Goal: Transaction & Acquisition: Purchase product/service

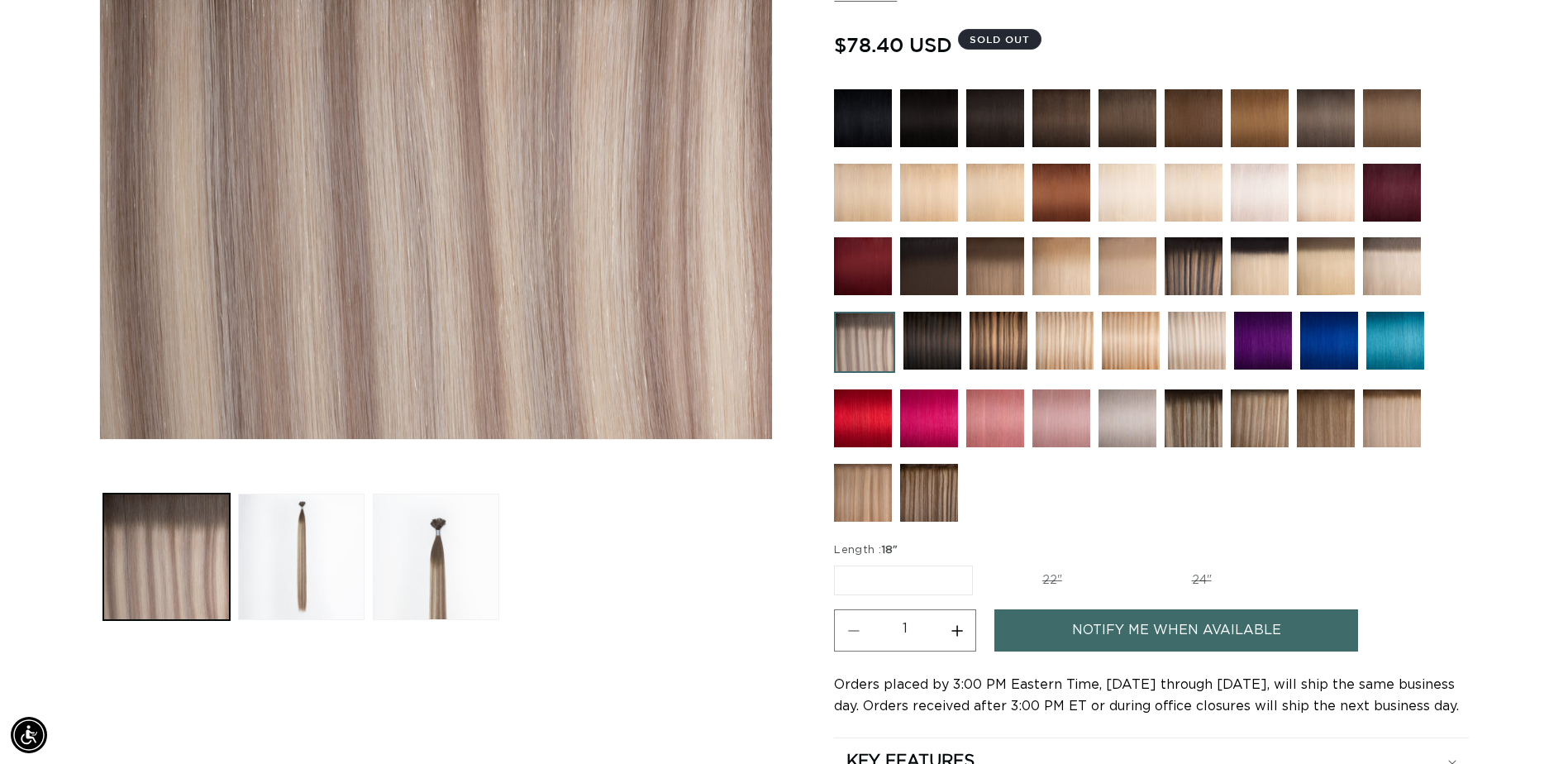
scroll to position [0, 1450]
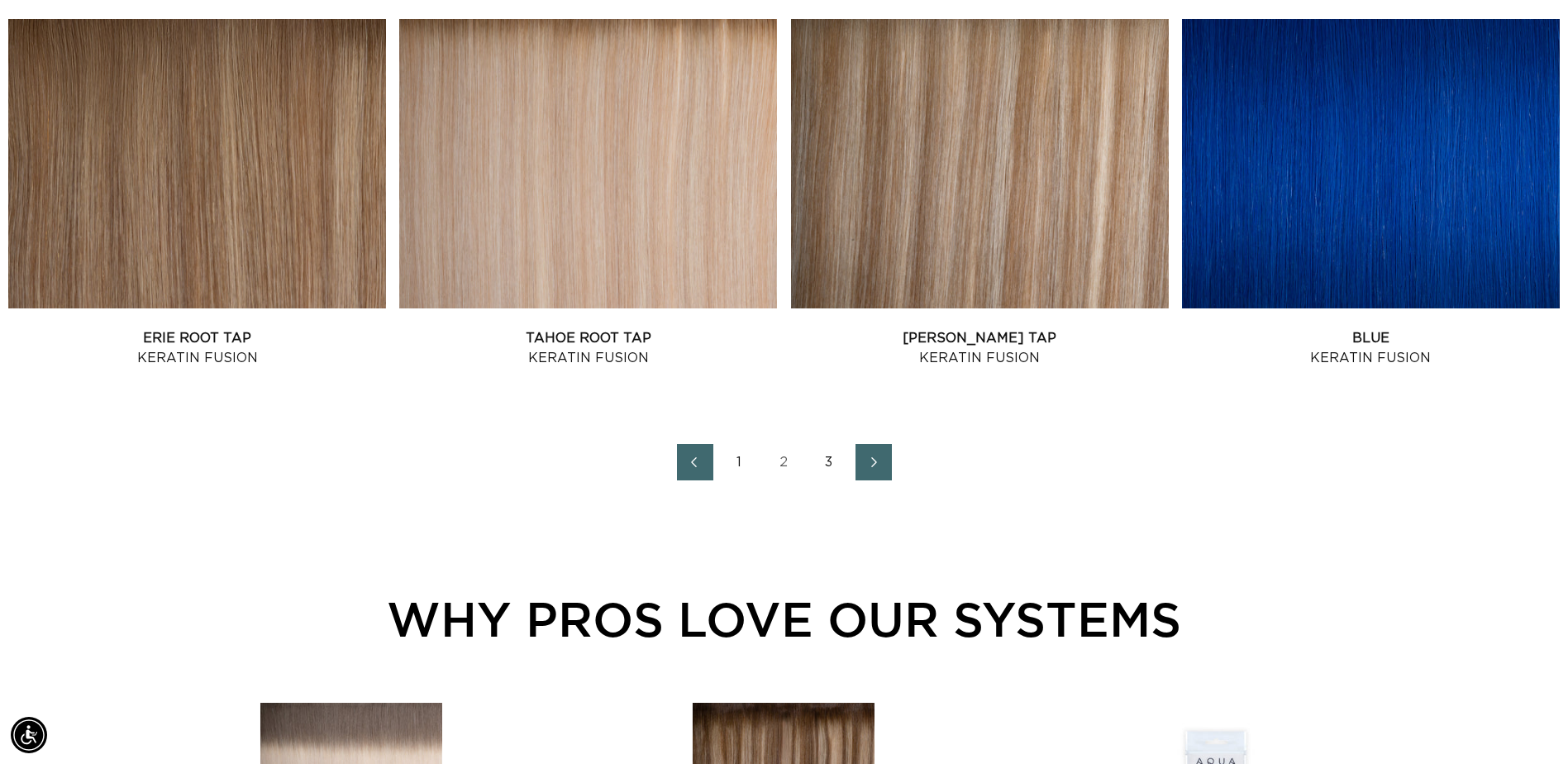
scroll to position [0, 1450]
drag, startPoint x: 828, startPoint y: 462, endPoint x: 927, endPoint y: 460, distance: 99.0
click at [828, 462] on link "3" at bounding box center [829, 462] width 37 height 37
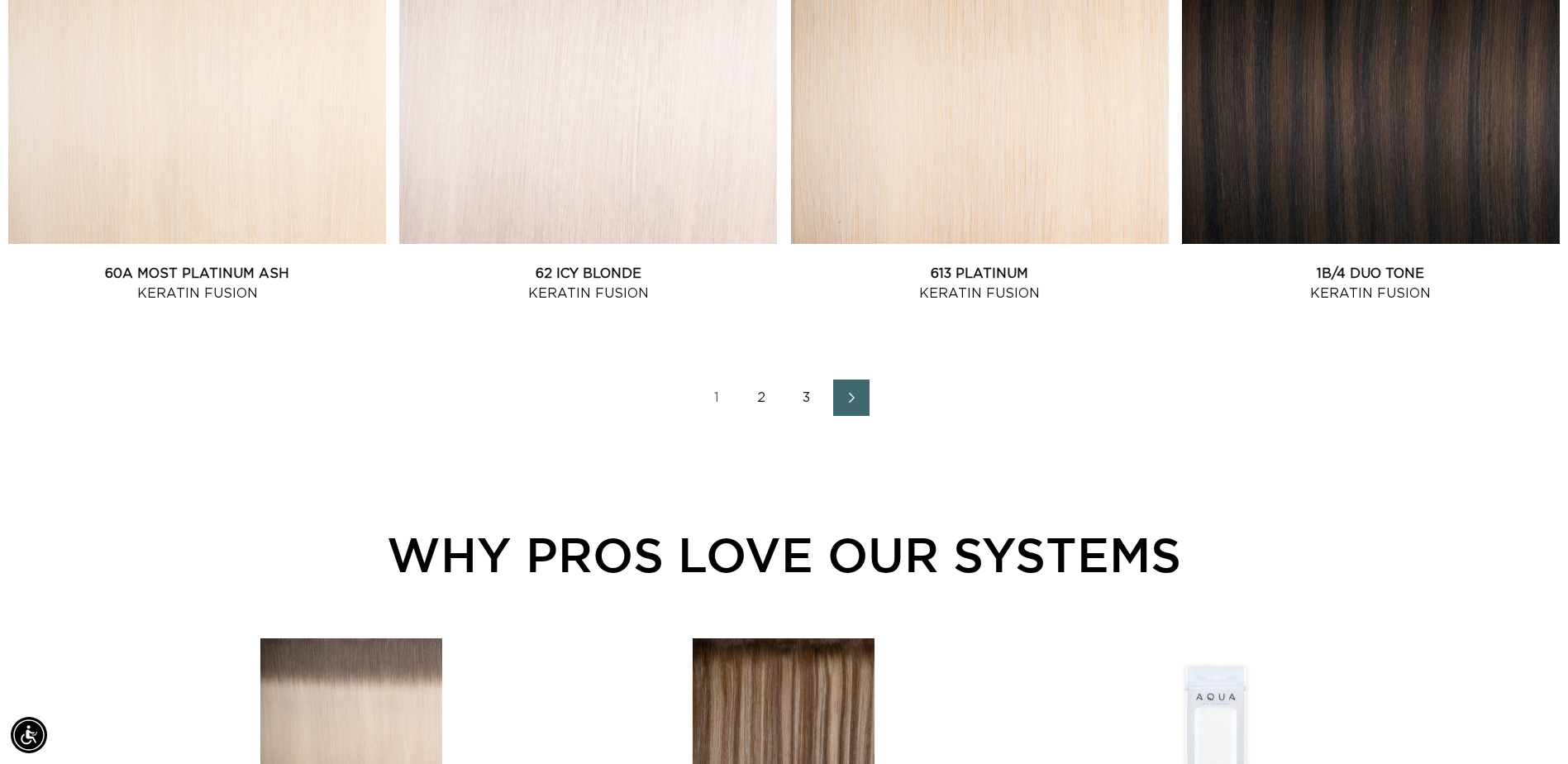
drag, startPoint x: 761, startPoint y: 398, endPoint x: 771, endPoint y: 396, distance: 10.2
click at [761, 398] on link "2" at bounding box center [762, 398] width 37 height 37
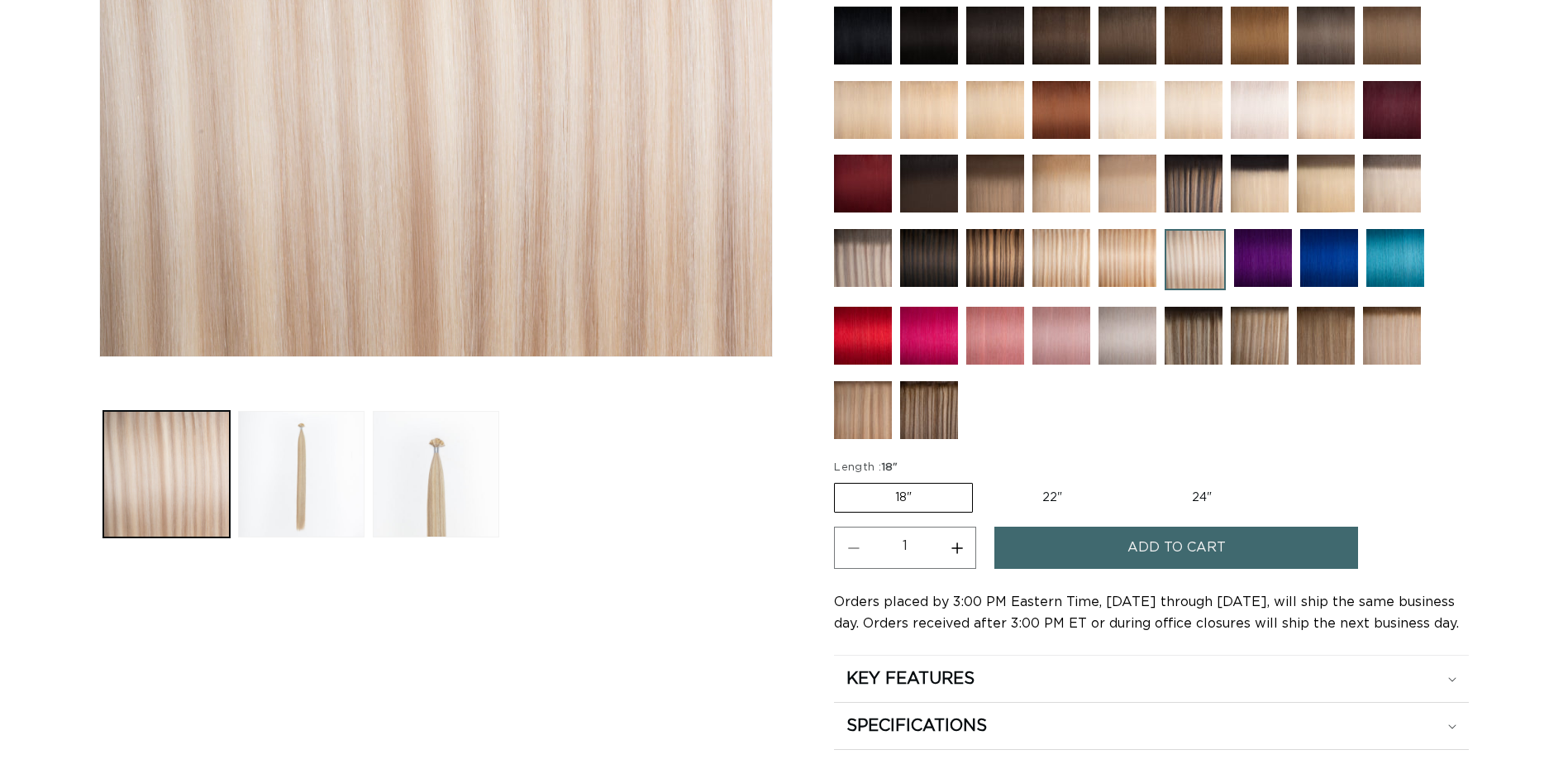
click at [940, 502] on label "18" Variant sold out or unavailable" at bounding box center [903, 498] width 138 height 30
click at [839, 480] on input "18" Variant sold out or unavailable" at bounding box center [838, 480] width 1 height 1
click at [1084, 540] on button "Add to cart" at bounding box center [1176, 547] width 364 height 42
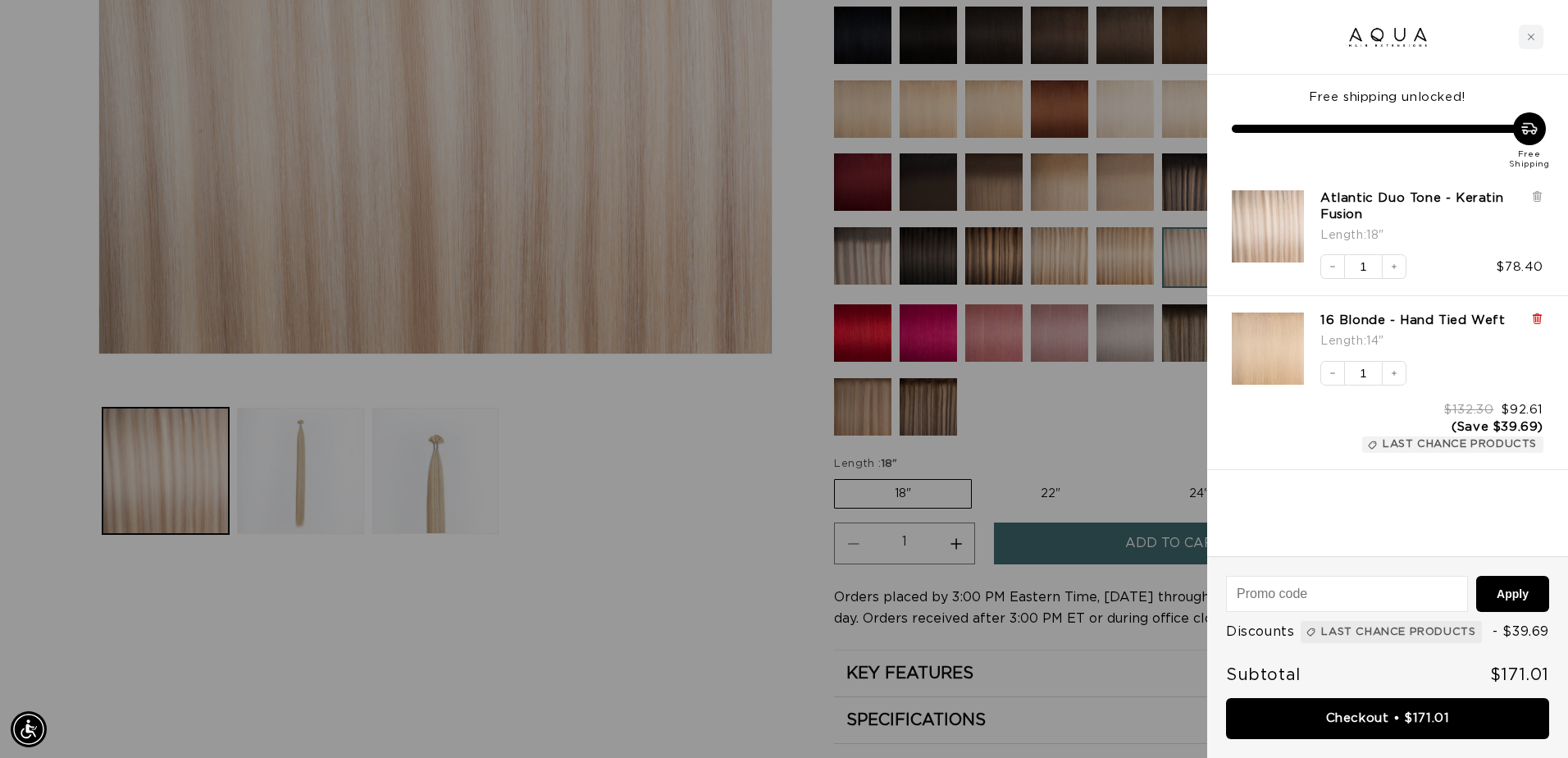
scroll to position [0, 2903]
click at [1533, 320] on icon at bounding box center [1536, 318] width 12 height 12
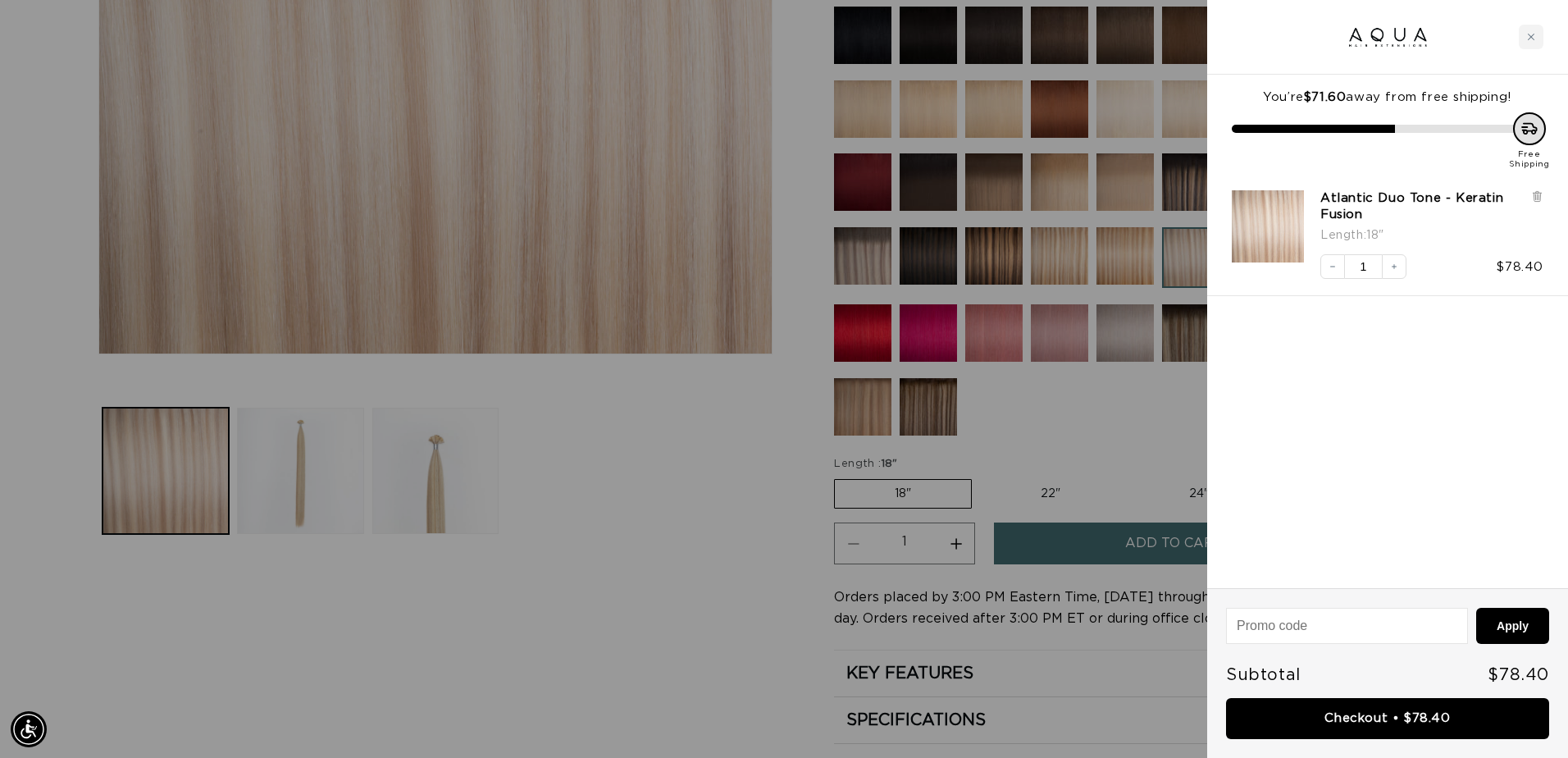
scroll to position [0, 0]
click at [1393, 724] on link "Checkout • $78.40" at bounding box center [1388, 719] width 323 height 42
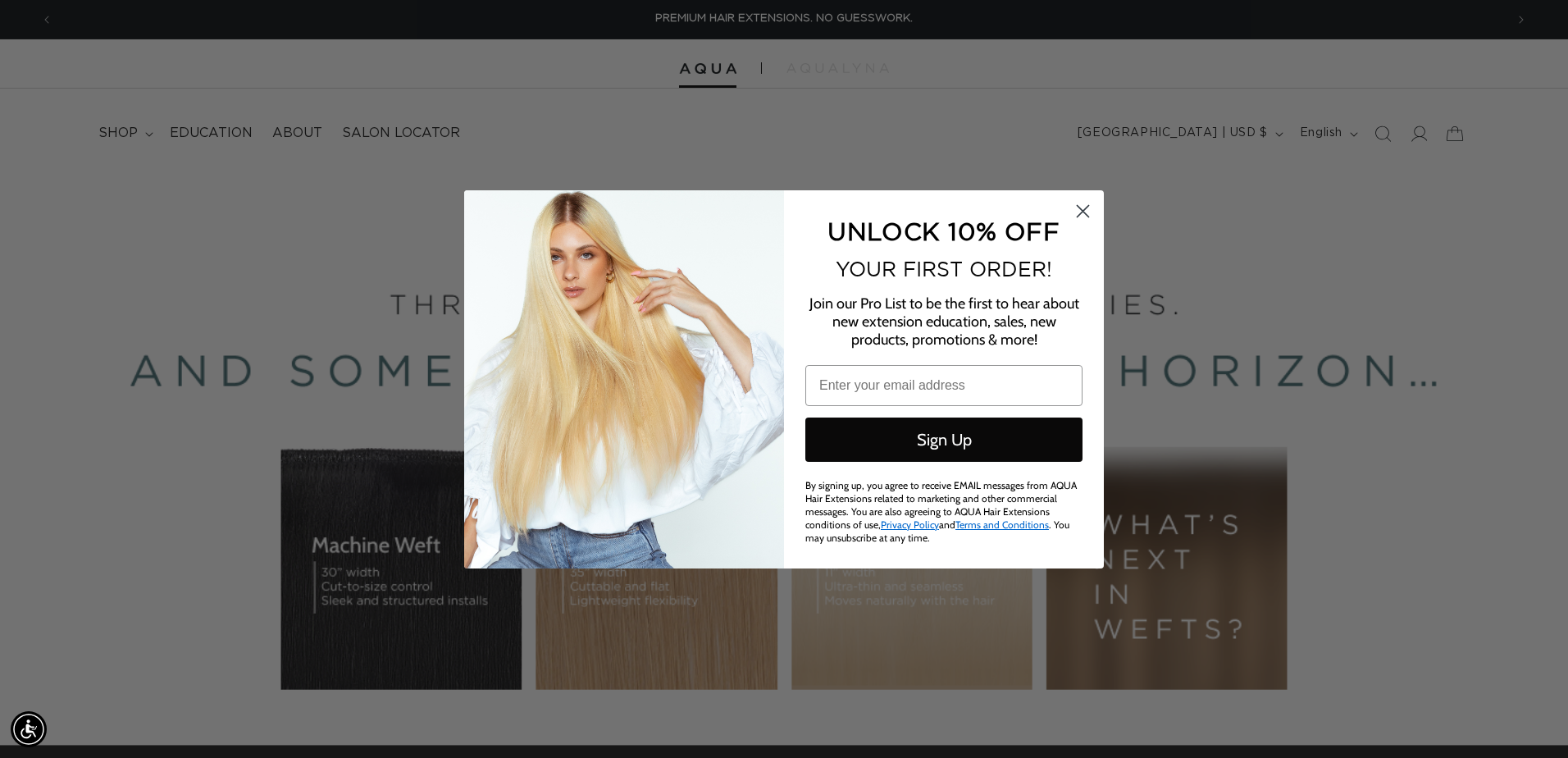
click at [1088, 211] on circle "Close dialog" at bounding box center [1082, 210] width 27 height 27
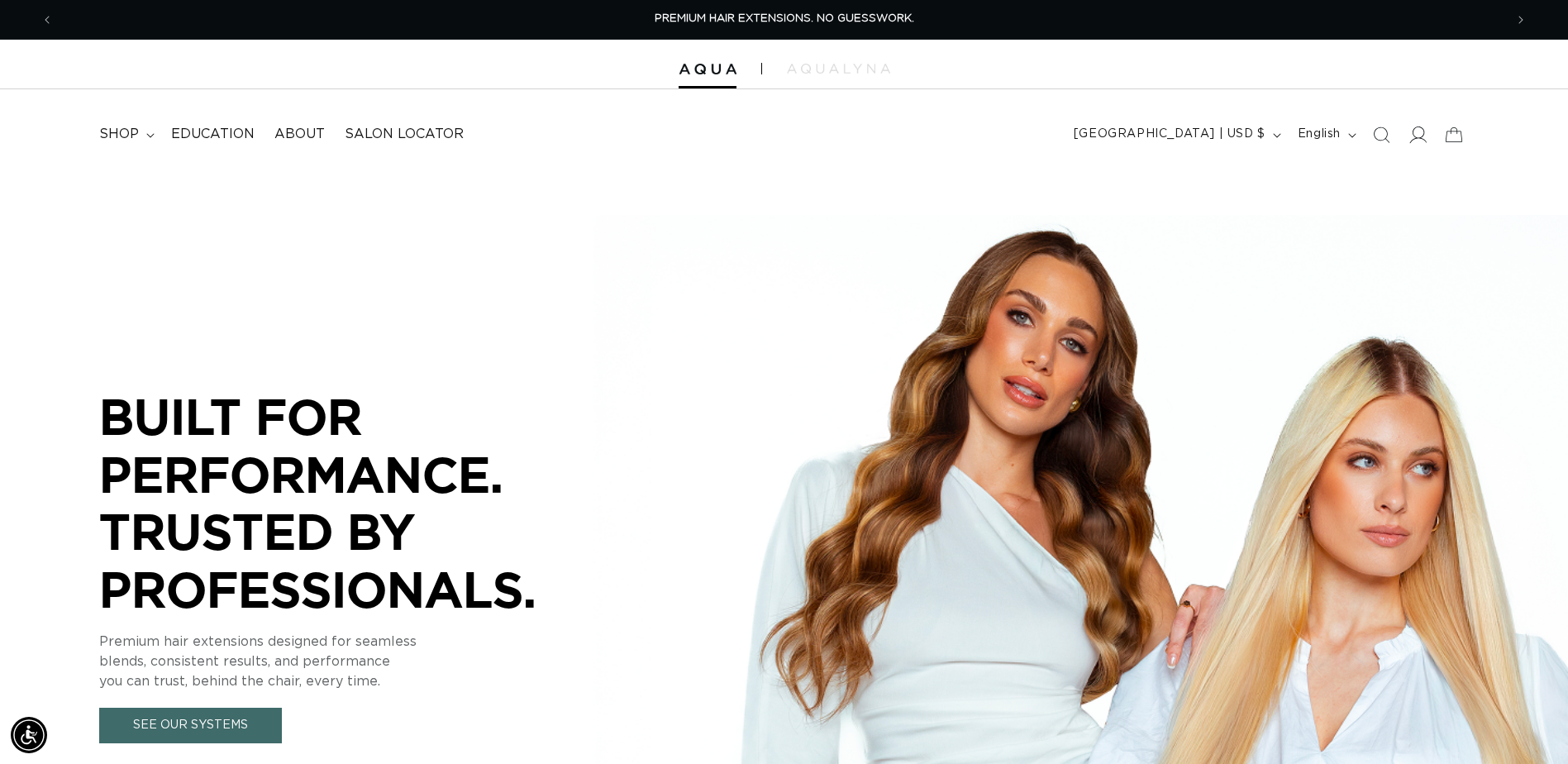
click at [1414, 131] on icon at bounding box center [1416, 134] width 17 height 17
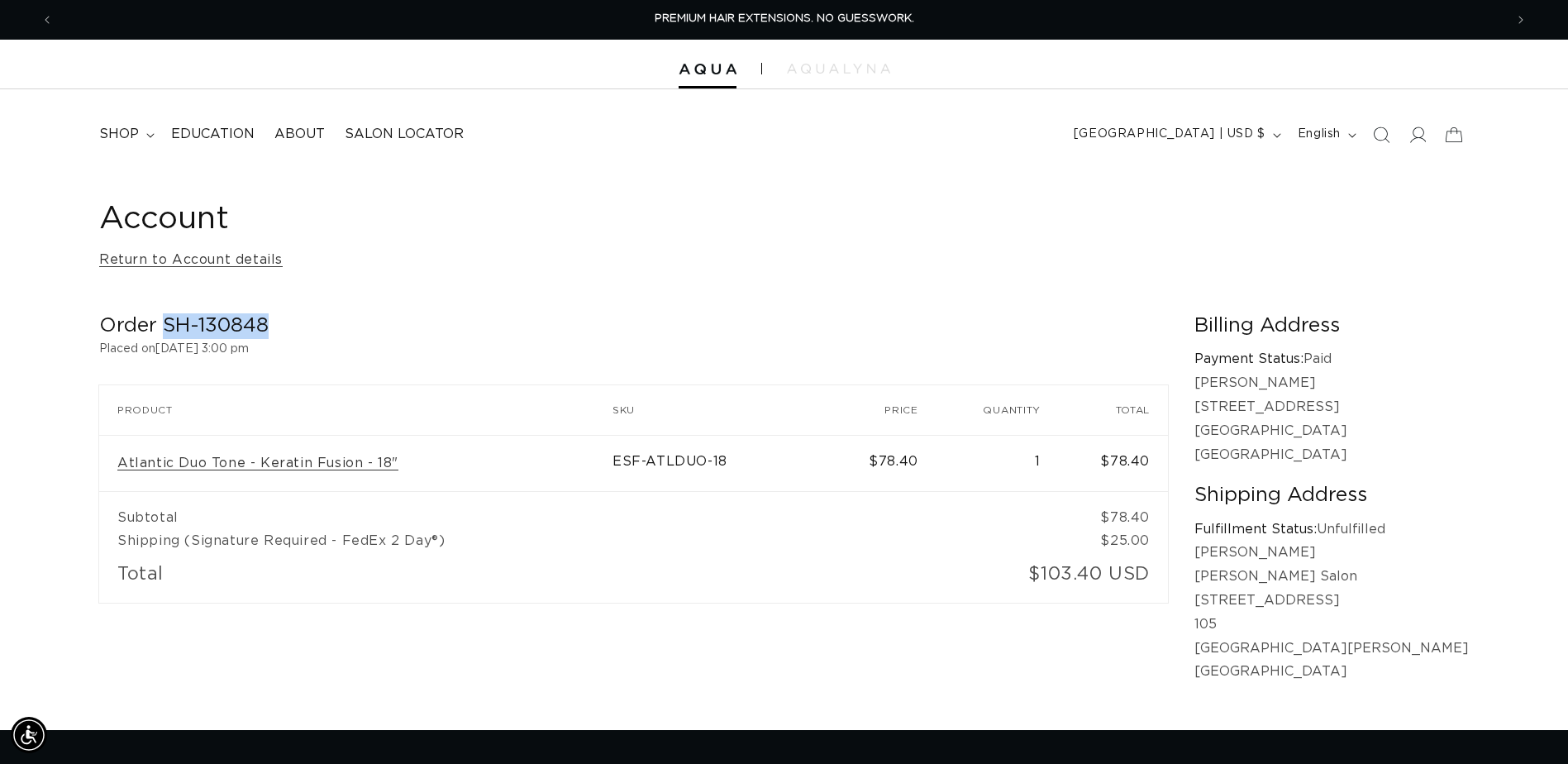
drag, startPoint x: 0, startPoint y: 0, endPoint x: 169, endPoint y: 336, distance: 376.1
click at [169, 336] on h2 "Order SH-130848" at bounding box center [633, 326] width 1069 height 25
copy h2 "SH-130848"
